Goal: Transaction & Acquisition: Book appointment/travel/reservation

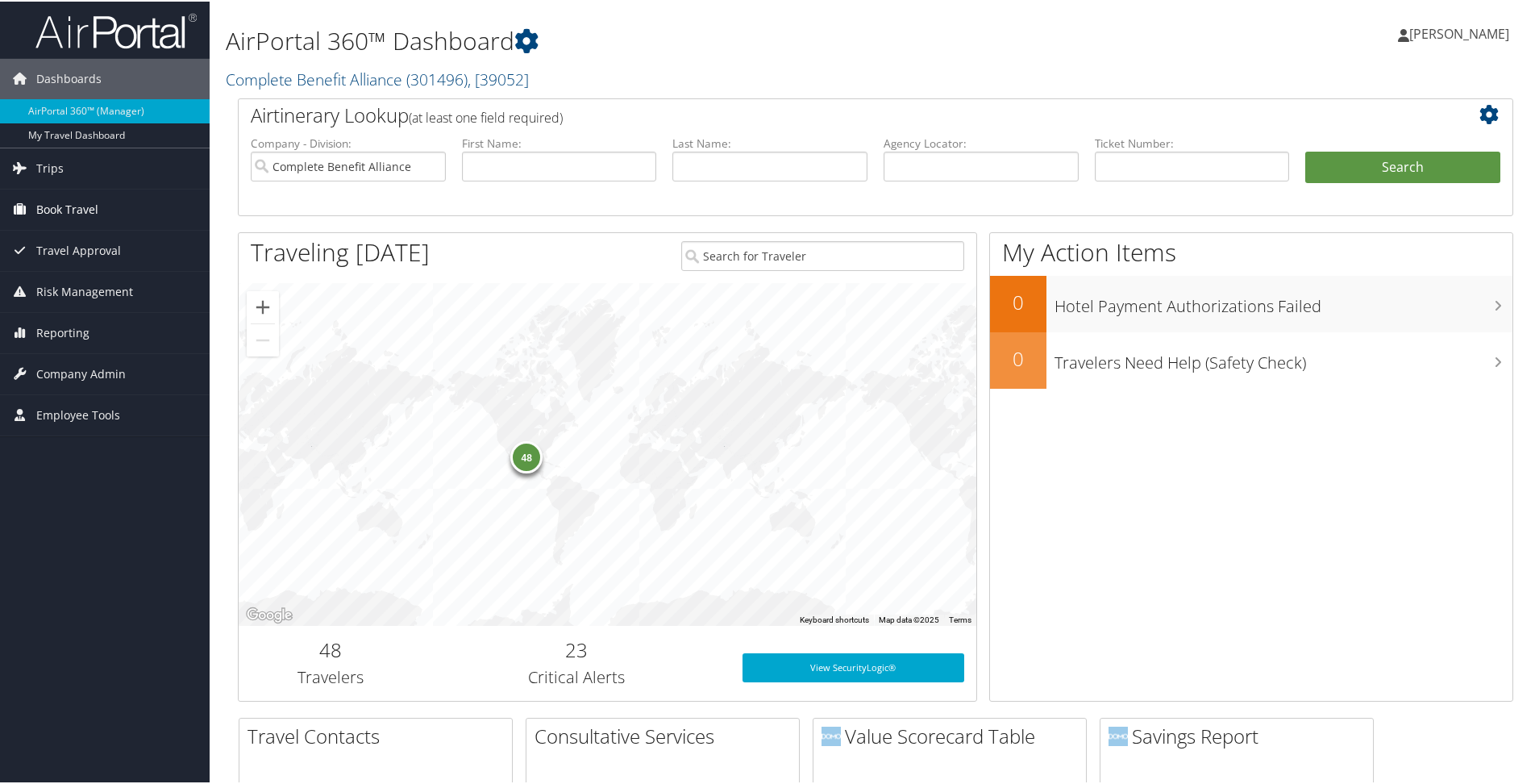
click at [101, 195] on link "Book Travel" at bounding box center [104, 208] width 209 height 40
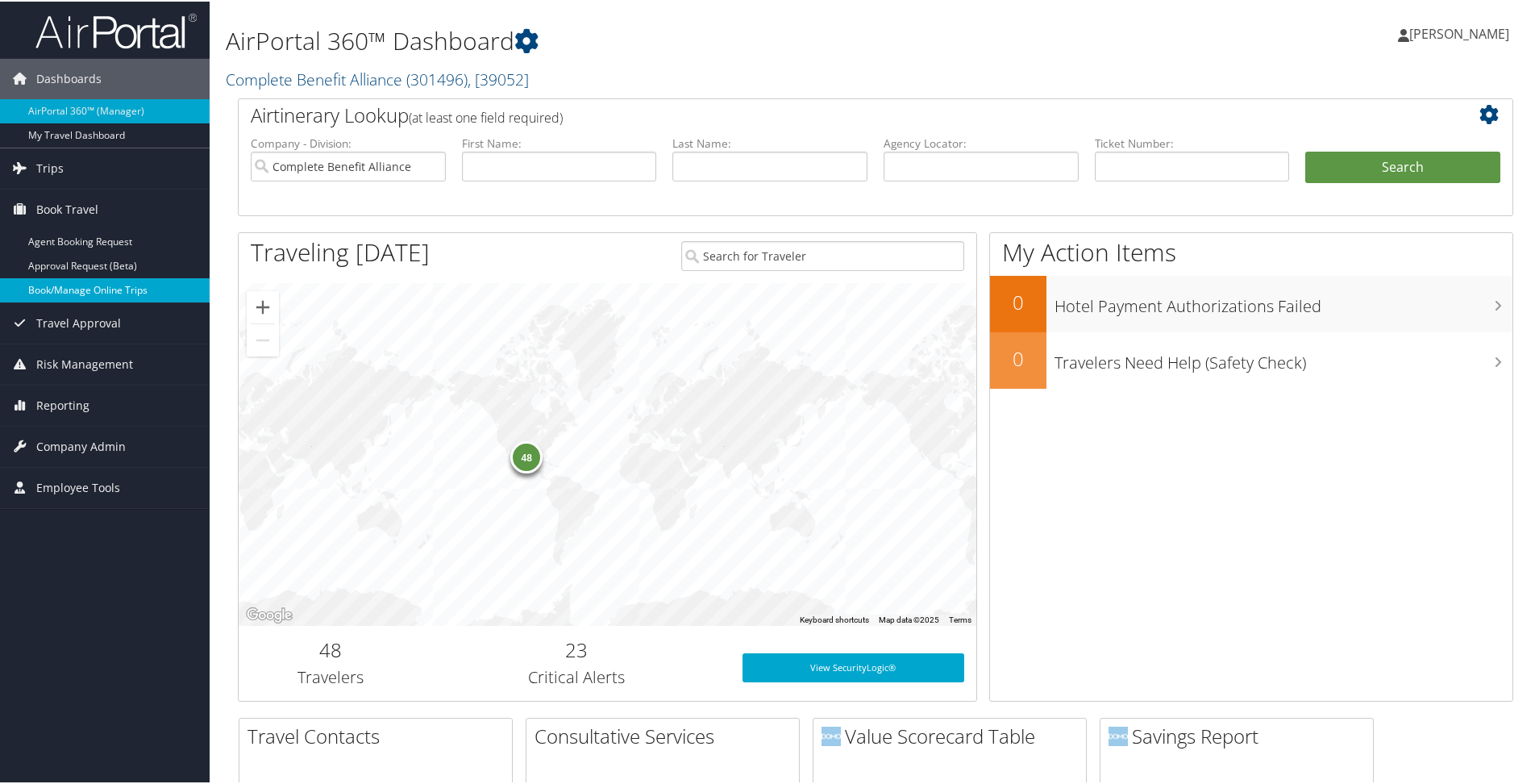
click at [96, 280] on link "Book/Manage Online Trips" at bounding box center [104, 289] width 209 height 24
